Goal: Information Seeking & Learning: Understand process/instructions

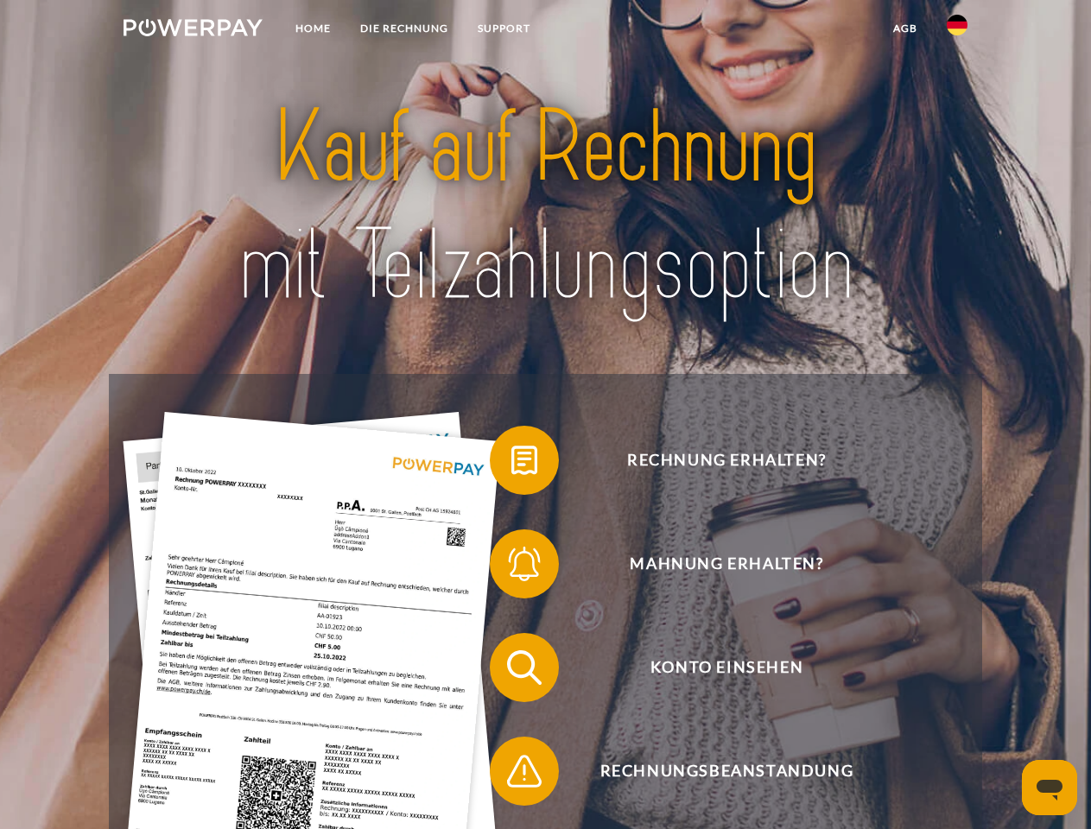
click at [193, 30] on img at bounding box center [193, 27] width 139 height 17
click at [957, 30] on img at bounding box center [957, 25] width 21 height 21
click at [904, 29] on link "agb" at bounding box center [905, 28] width 54 height 31
click at [511, 464] on span at bounding box center [498, 460] width 86 height 86
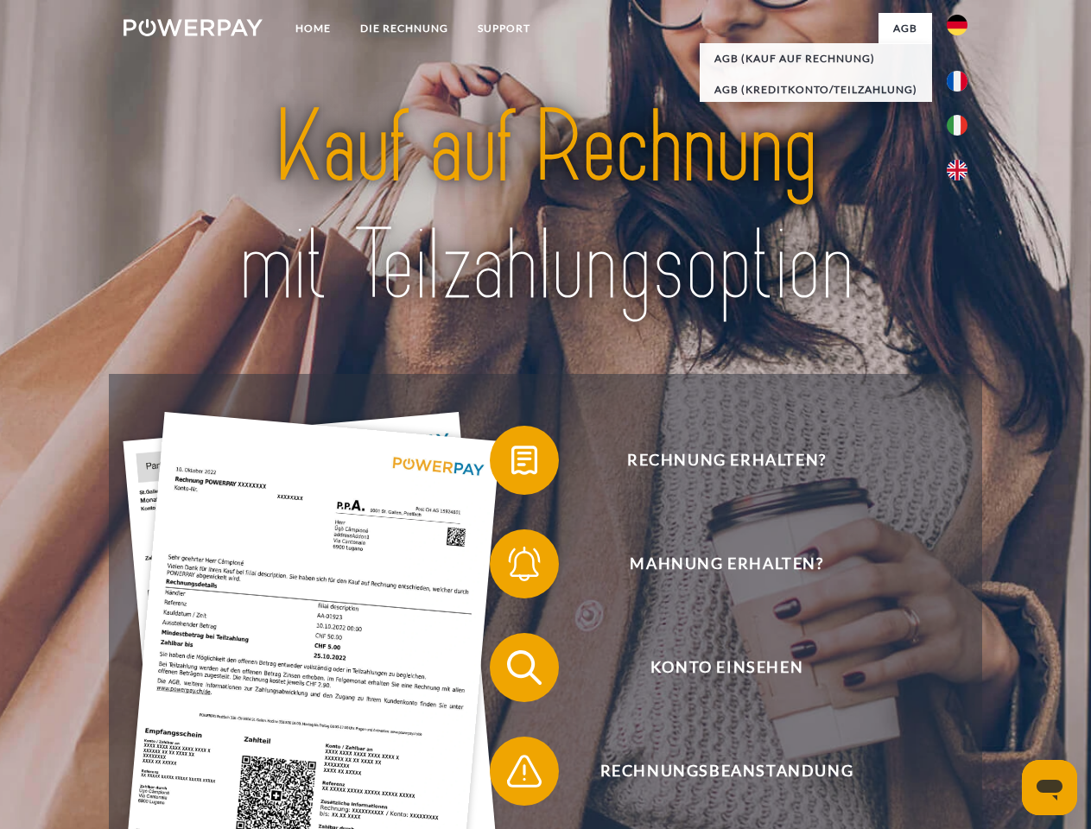
click at [511, 568] on span at bounding box center [498, 564] width 86 height 86
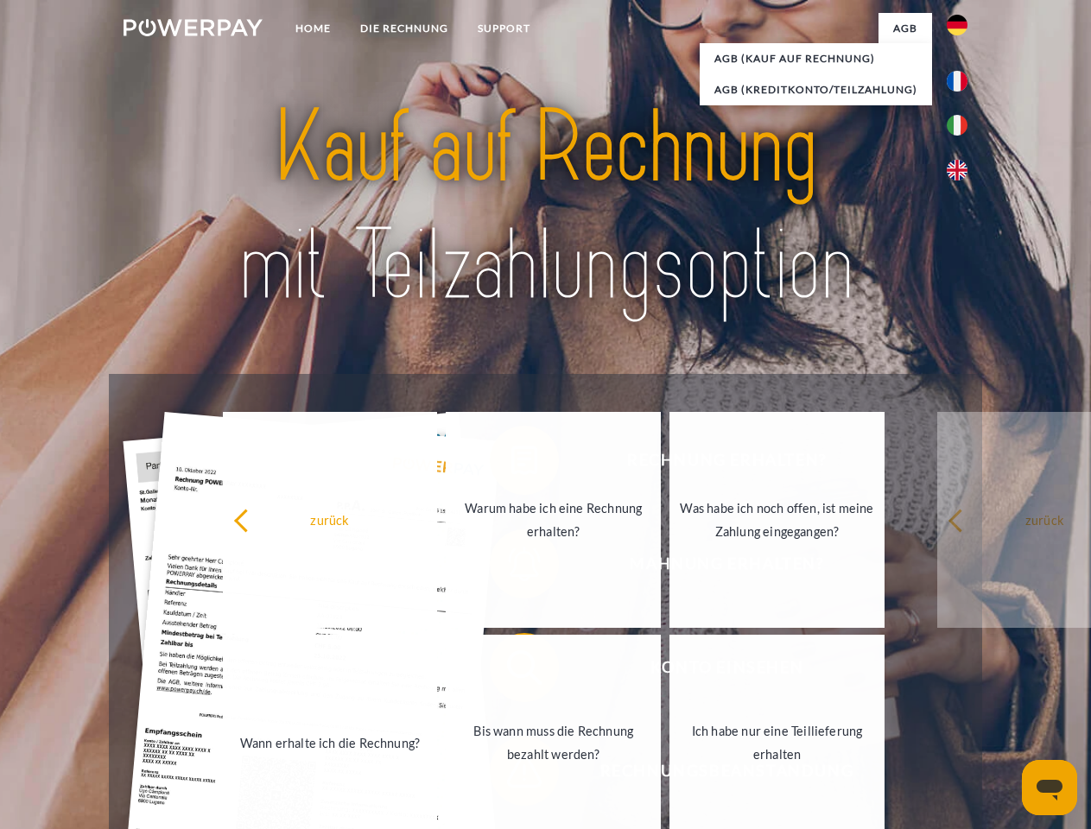
click at [511, 671] on link "Bis wann muss die Rechnung bezahlt werden?" at bounding box center [553, 743] width 215 height 216
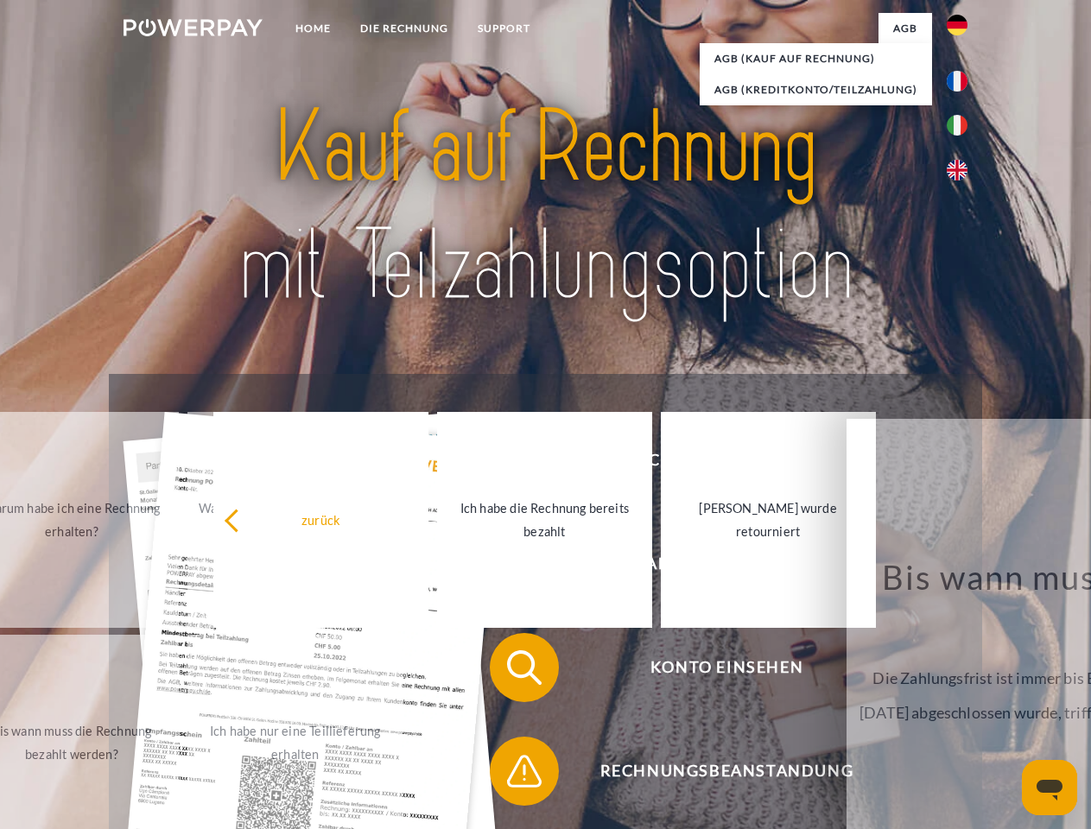
click at [511, 775] on span at bounding box center [498, 771] width 86 height 86
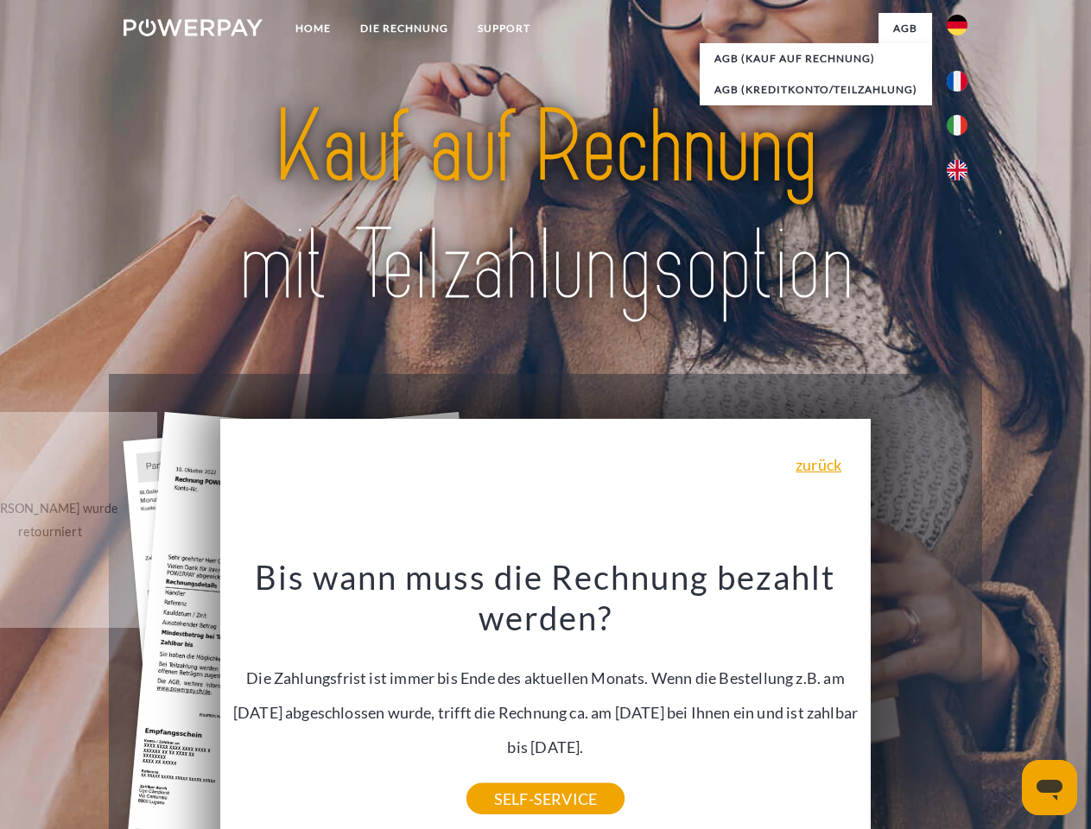
click at [1049, 788] on icon "Messaging-Fenster öffnen" at bounding box center [1050, 790] width 26 height 21
